Goal: Obtain resource: Obtain resource

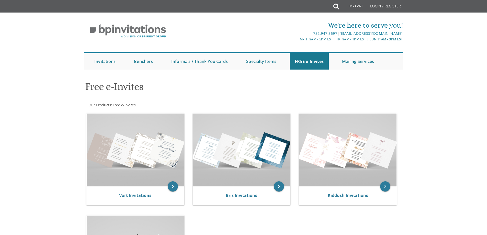
scroll to position [77, 0]
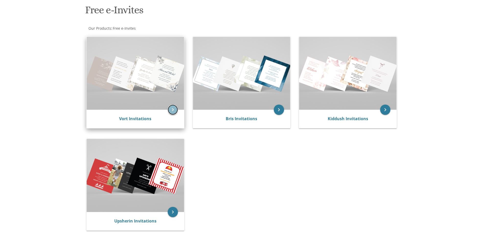
click at [171, 110] on icon "keyboard_arrow_right" at bounding box center [173, 109] width 10 height 10
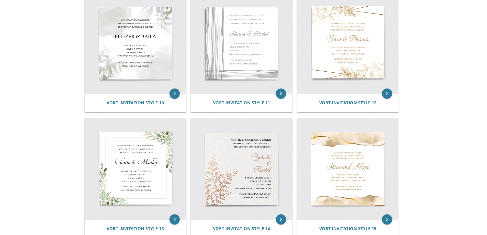
scroll to position [427, 0]
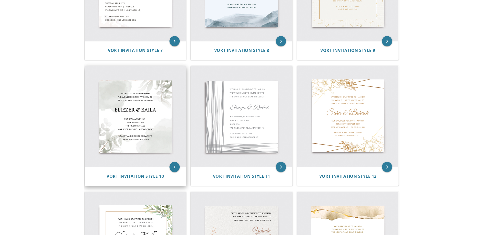
click at [142, 131] on img at bounding box center [135, 116] width 101 height 101
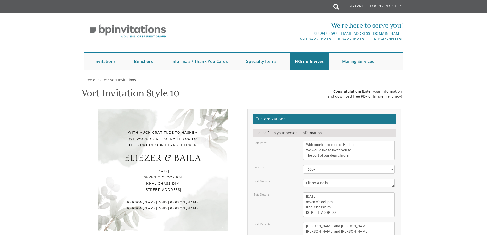
scroll to position [51, 0]
click at [351, 141] on textarea "With much gratitude to Hashem We would like to invite you to The vort of our de…" at bounding box center [348, 150] width 91 height 19
type textarea "With much gratitude to Hashem We would like to invite you to The sheva brachos"
click at [332, 179] on textarea "Eliezer & Baila" at bounding box center [348, 183] width 91 height 8
type textarea "E"
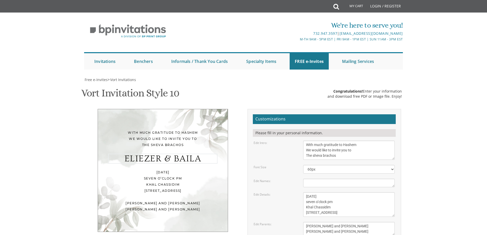
type textarea "y"
drag, startPoint x: 321, startPoint y: 131, endPoint x: 333, endPoint y: 134, distance: 12.3
click at [322, 179] on textarea "Eliezer & Baila" at bounding box center [348, 183] width 91 height 8
type textarea "[PERSON_NAME] & [PERSON_NAME]"
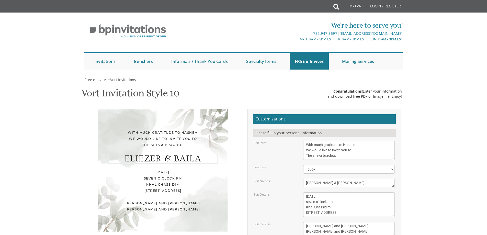
click at [352, 192] on textarea "[DATE] seven o’clock pm Khal Chassidim [STREET_ADDRESS]" at bounding box center [348, 204] width 91 height 25
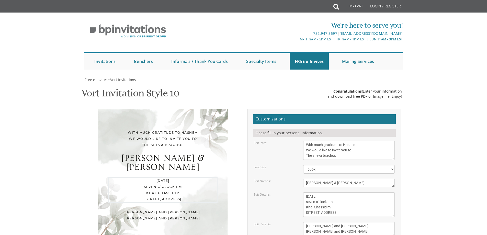
drag, startPoint x: 304, startPoint y: 126, endPoint x: 310, endPoint y: 127, distance: 5.4
click at [309, 192] on textarea "[DATE] seven o’clock pm Khal Chassidim [STREET_ADDRESS]" at bounding box center [348, 204] width 91 height 25
click at [327, 192] on textarea "[DATE] seven o’clock pm Khal Chassidim [STREET_ADDRESS]" at bounding box center [348, 204] width 91 height 25
drag, startPoint x: 330, startPoint y: 130, endPoint x: 305, endPoint y: 131, distance: 24.8
click at [305, 192] on textarea "[DATE] seven o’clock pm Khal Chassidim [STREET_ADDRESS]" at bounding box center [348, 204] width 91 height 25
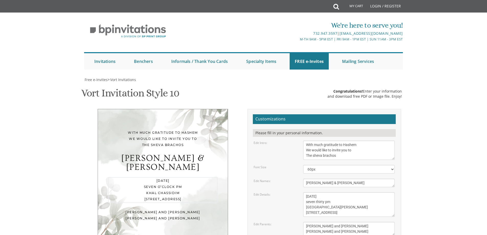
click at [357, 192] on textarea "[DATE] seven o’clock pm Khal Chassidim [STREET_ADDRESS]" at bounding box center [348, 204] width 91 height 25
type textarea "[DATE] seven thirty pm [GEOGRAPHIC_DATA][PERSON_NAME] [STREET_ADDRESS]"
drag, startPoint x: 352, startPoint y: 150, endPoint x: 336, endPoint y: 154, distance: 15.6
click at [326, 222] on textarea "[PERSON_NAME] and [PERSON_NAME] [PERSON_NAME] and [PERSON_NAME]" at bounding box center [348, 229] width 91 height 14
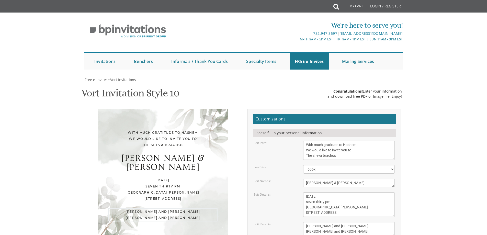
drag, startPoint x: 350, startPoint y: 156, endPoint x: 303, endPoint y: 149, distance: 47.5
click at [303, 222] on textarea "[PERSON_NAME] and [PERSON_NAME] [PERSON_NAME] and [PERSON_NAME]" at bounding box center [348, 229] width 91 height 14
click at [307, 222] on textarea "[PERSON_NAME] and [PERSON_NAME] [PERSON_NAME] and [PERSON_NAME]" at bounding box center [348, 229] width 91 height 14
click at [306, 222] on textarea "[PERSON_NAME] and [PERSON_NAME] [PERSON_NAME] and [PERSON_NAME]" at bounding box center [348, 229] width 91 height 14
click at [316, 222] on textarea "[PERSON_NAME] and [PERSON_NAME] [PERSON_NAME] and [PERSON_NAME]" at bounding box center [348, 229] width 91 height 14
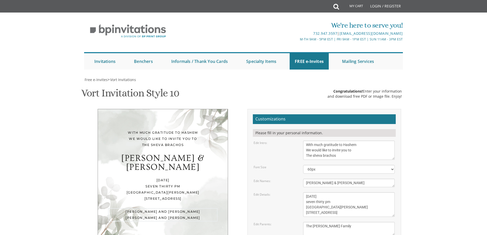
click at [345, 222] on textarea "[PERSON_NAME] and [PERSON_NAME] [PERSON_NAME] and [PERSON_NAME]" at bounding box center [348, 229] width 91 height 14
type textarea "The [PERSON_NAME] Family RSVP [PHONE_NUMBER]"
type input "[EMAIL_ADDRESS][DOMAIN_NAME]"
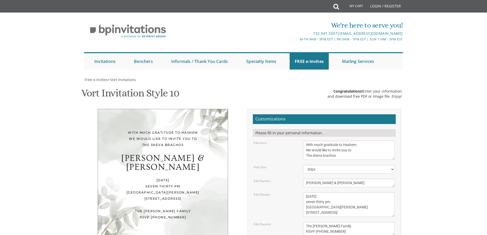
click at [341, 141] on textarea "With much gratitude to Hashem We would like to invite you to The vort of our de…" at bounding box center [348, 150] width 91 height 19
type textarea "With much gratitude to Hashem We would like to invite you to The sheva brachos …"
click at [365, 222] on textarea "[PERSON_NAME] and [PERSON_NAME] [PERSON_NAME] and [PERSON_NAME]" at bounding box center [348, 229] width 91 height 14
